Goal: Obtain resource: Obtain resource

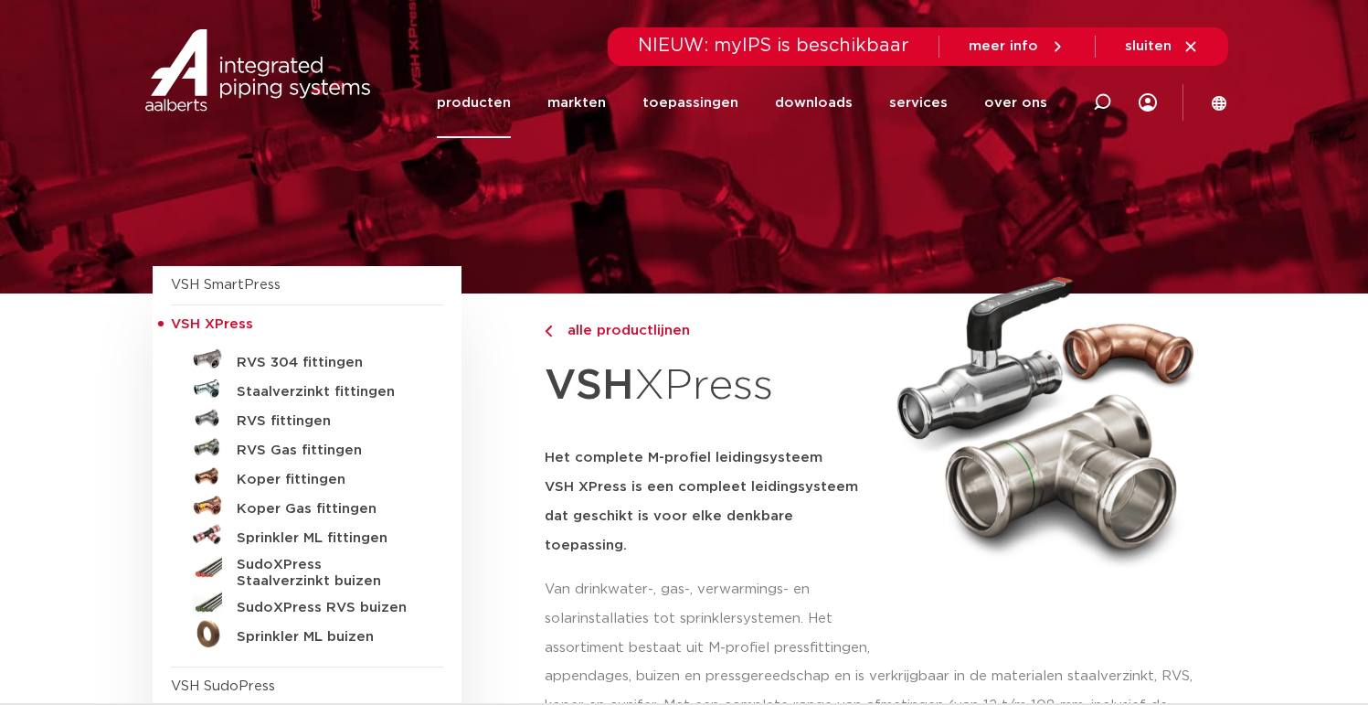
click at [262, 400] on link "Staalverzinkt fittingen" at bounding box center [307, 388] width 272 height 29
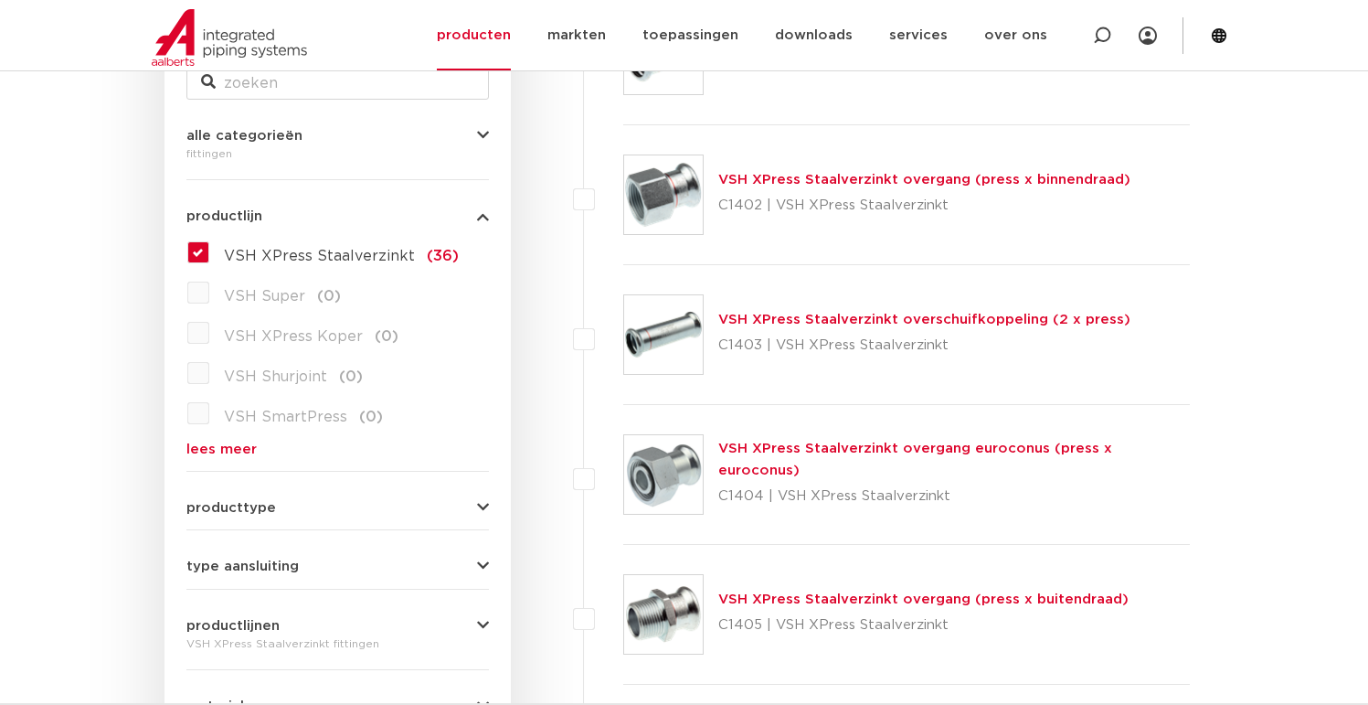
scroll to position [274, 0]
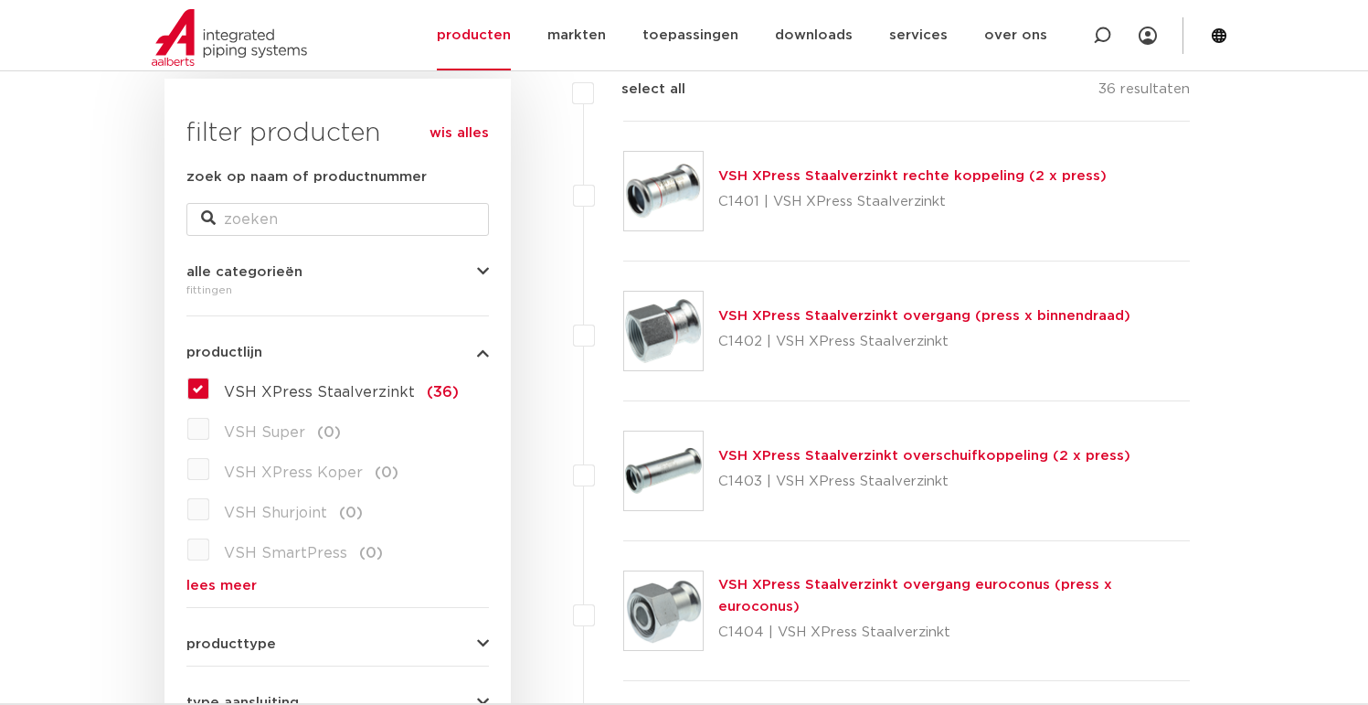
click at [854, 320] on link "VSH XPress Staalverzinkt overgang (press x binnendraad)" at bounding box center [924, 316] width 412 height 14
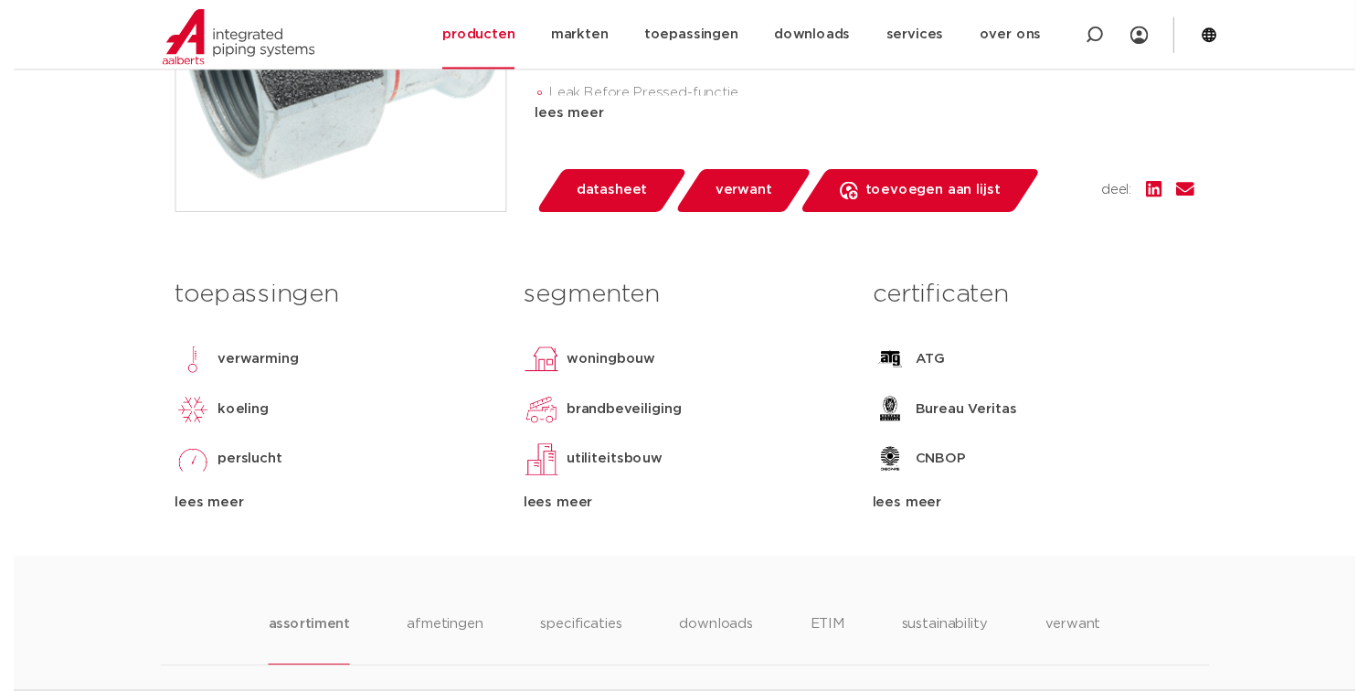
scroll to position [640, 0]
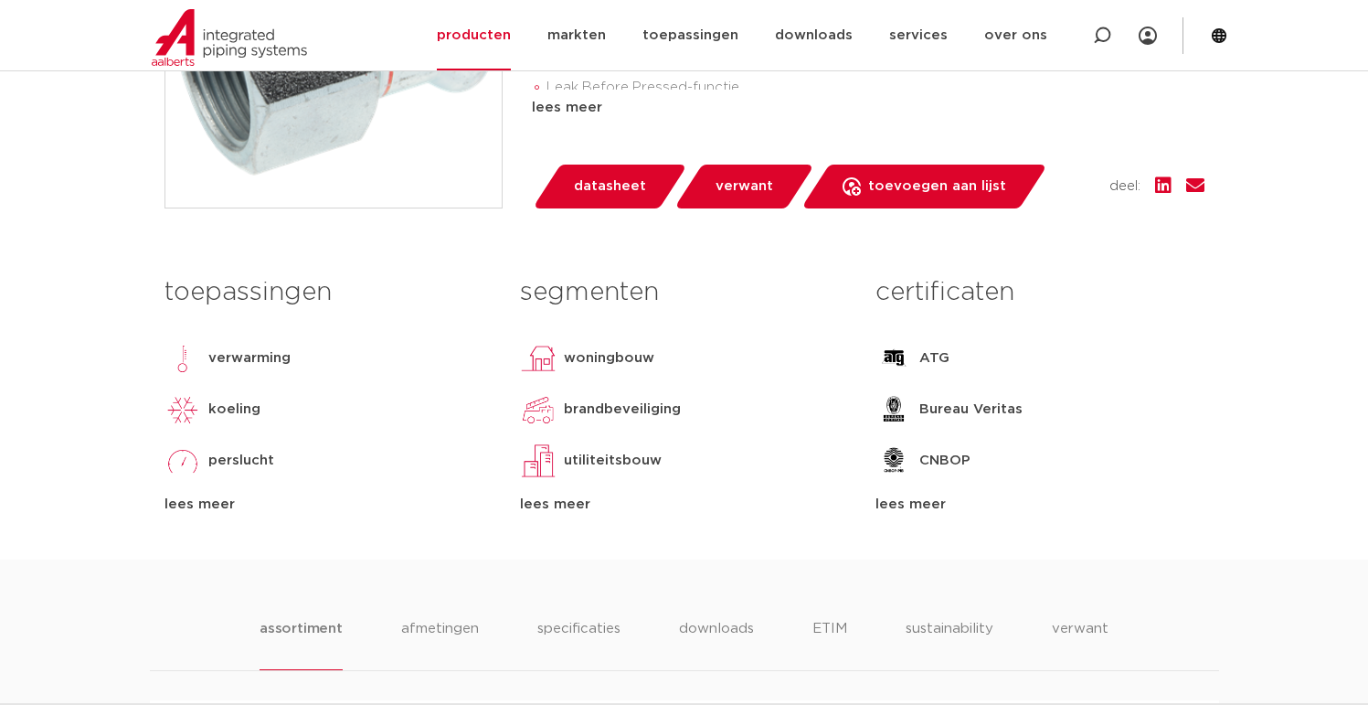
click at [635, 186] on span "datasheet" at bounding box center [610, 186] width 72 height 29
